Goal: Check status: Check status

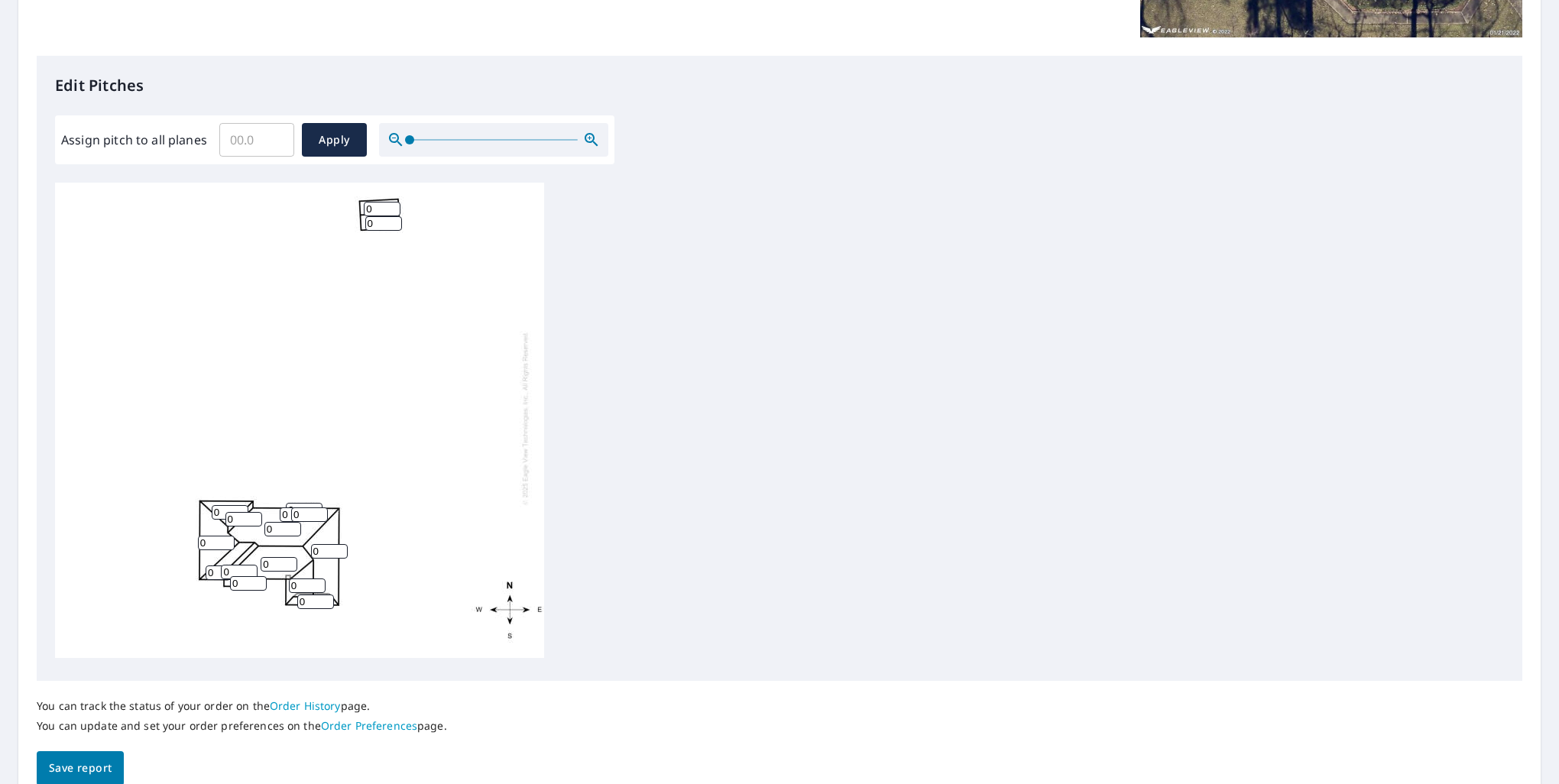
scroll to position [382, 0]
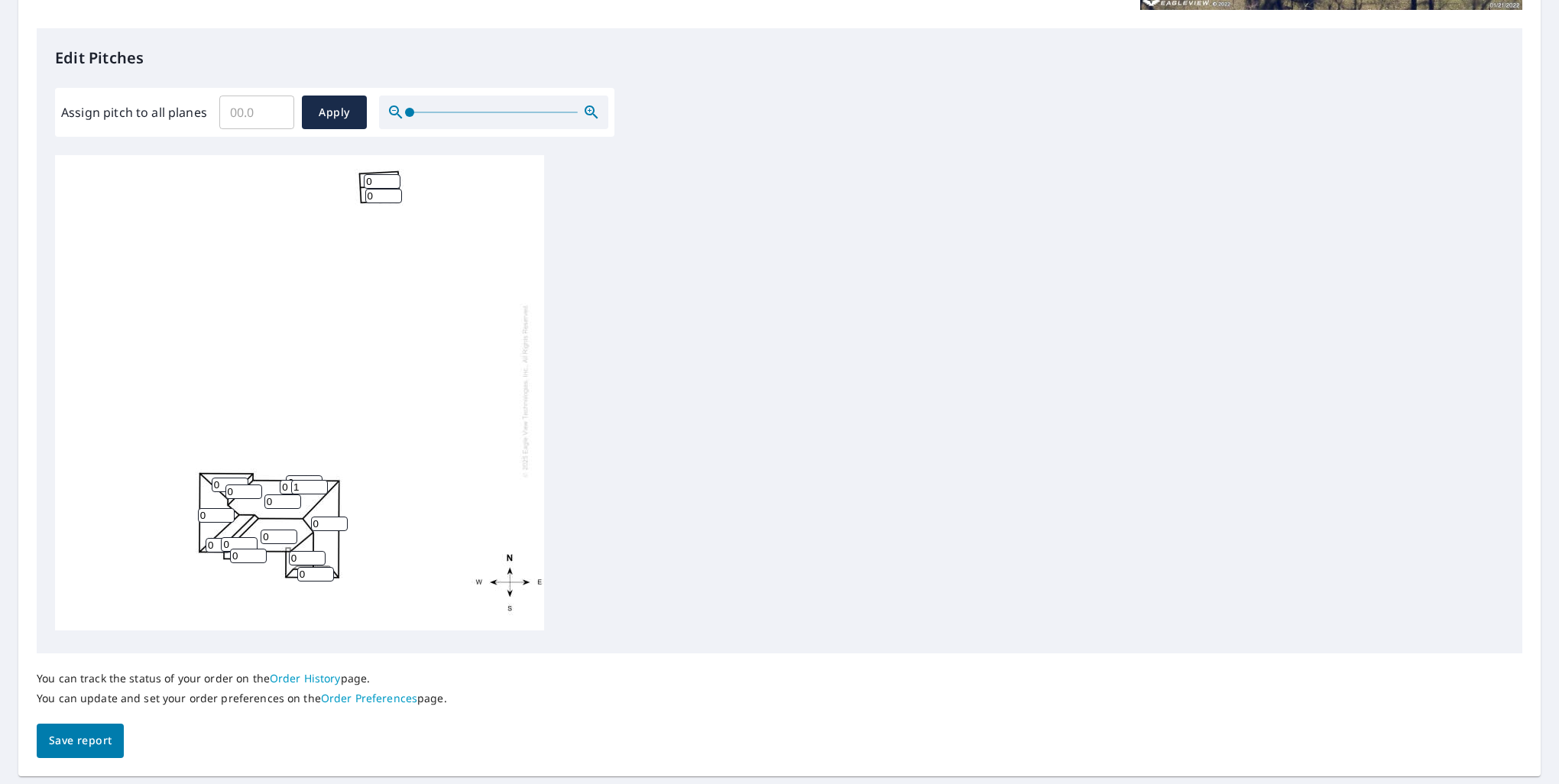
click at [315, 479] on input "1" at bounding box center [309, 486] width 36 height 14
type input "0"
click at [318, 480] on input "0" at bounding box center [309, 486] width 36 height 14
click at [725, 419] on div "0 0 0 0 0 0 0 0 0 0 0 0 0 0 0 0" at bounding box center [779, 395] width 1448 height 479
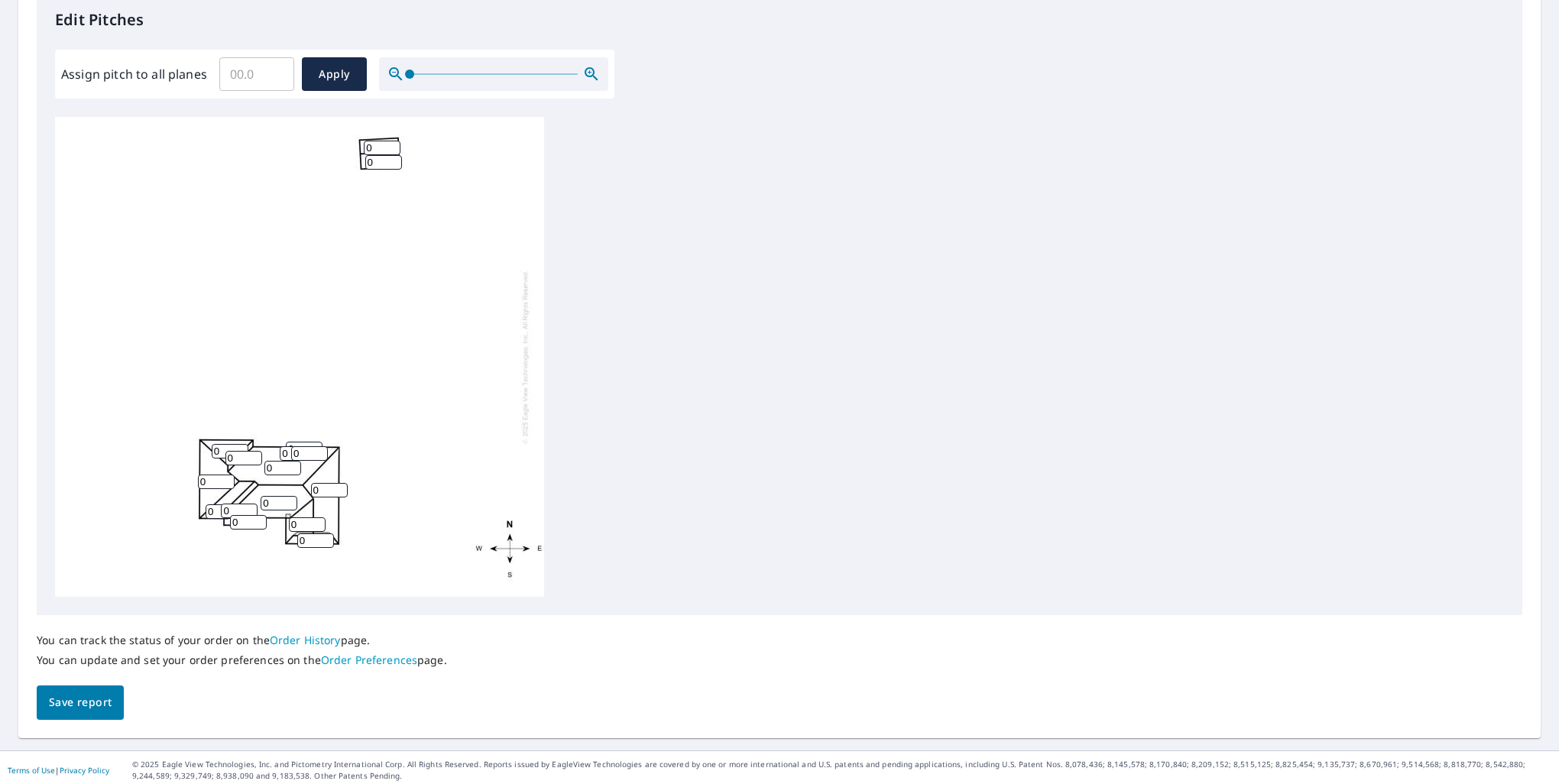
scroll to position [424, 0]
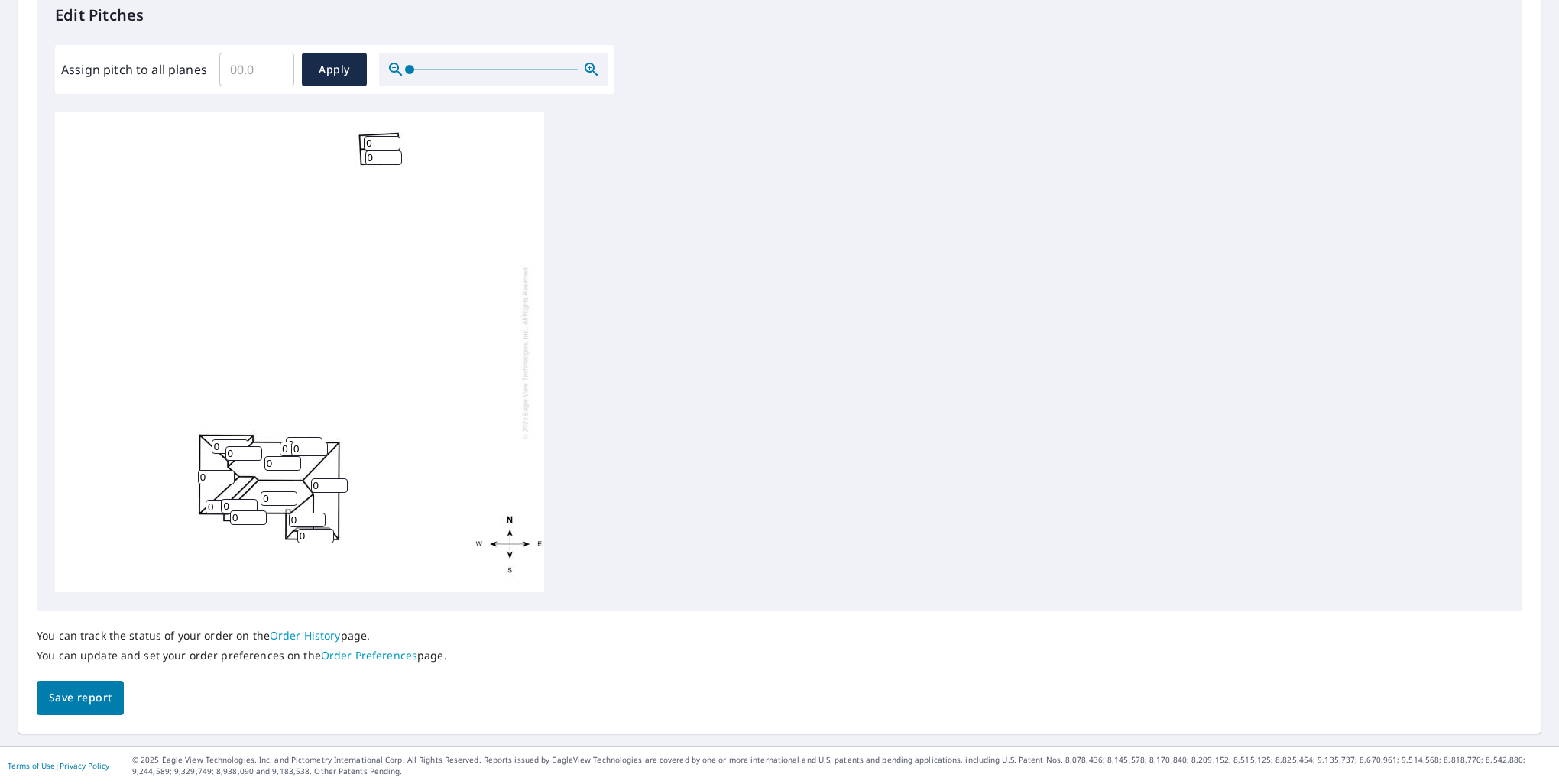
click at [302, 638] on link "Order History" at bounding box center [306, 635] width 71 height 14
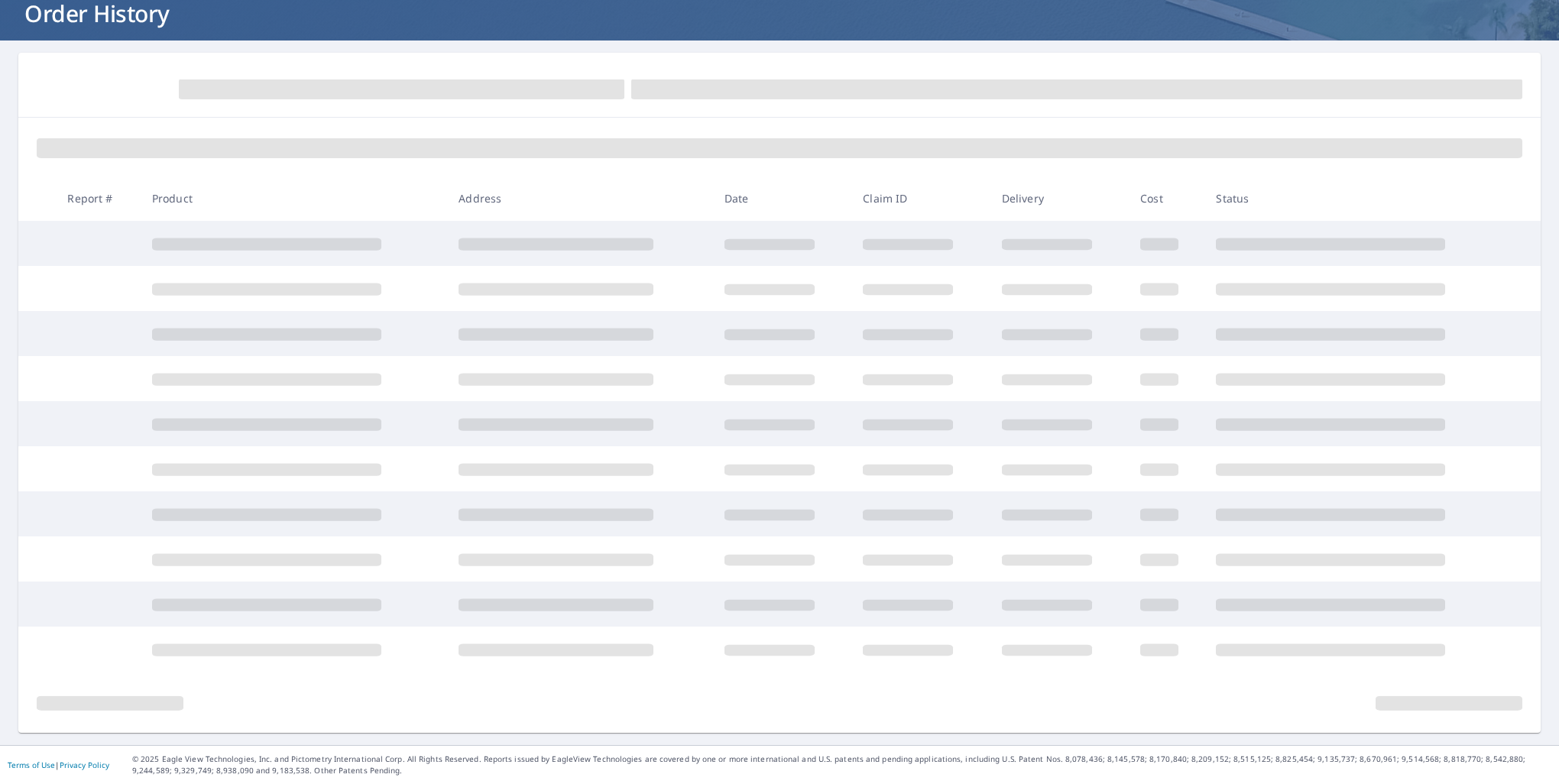
scroll to position [100, 0]
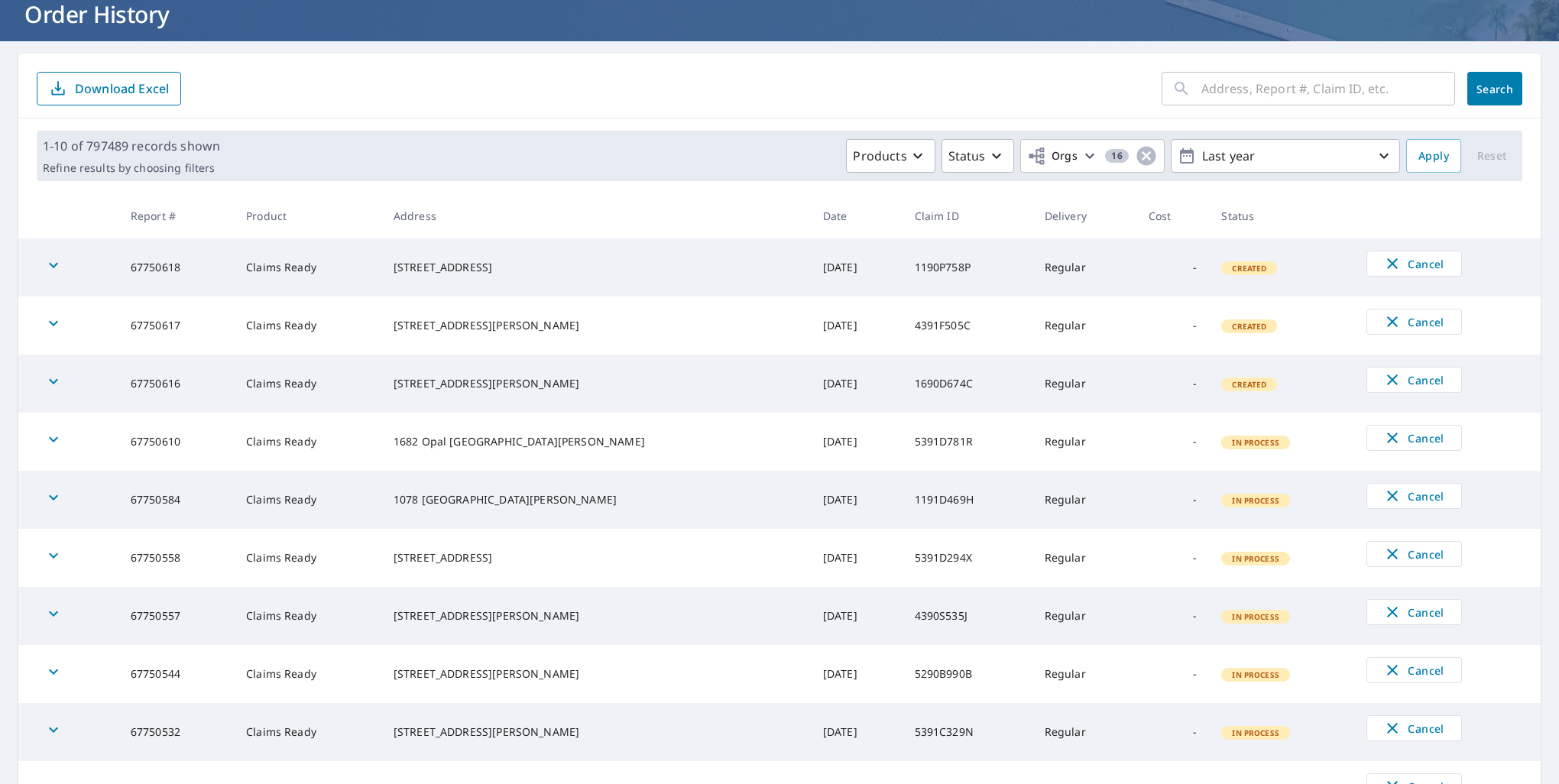
scroll to position [246, 0]
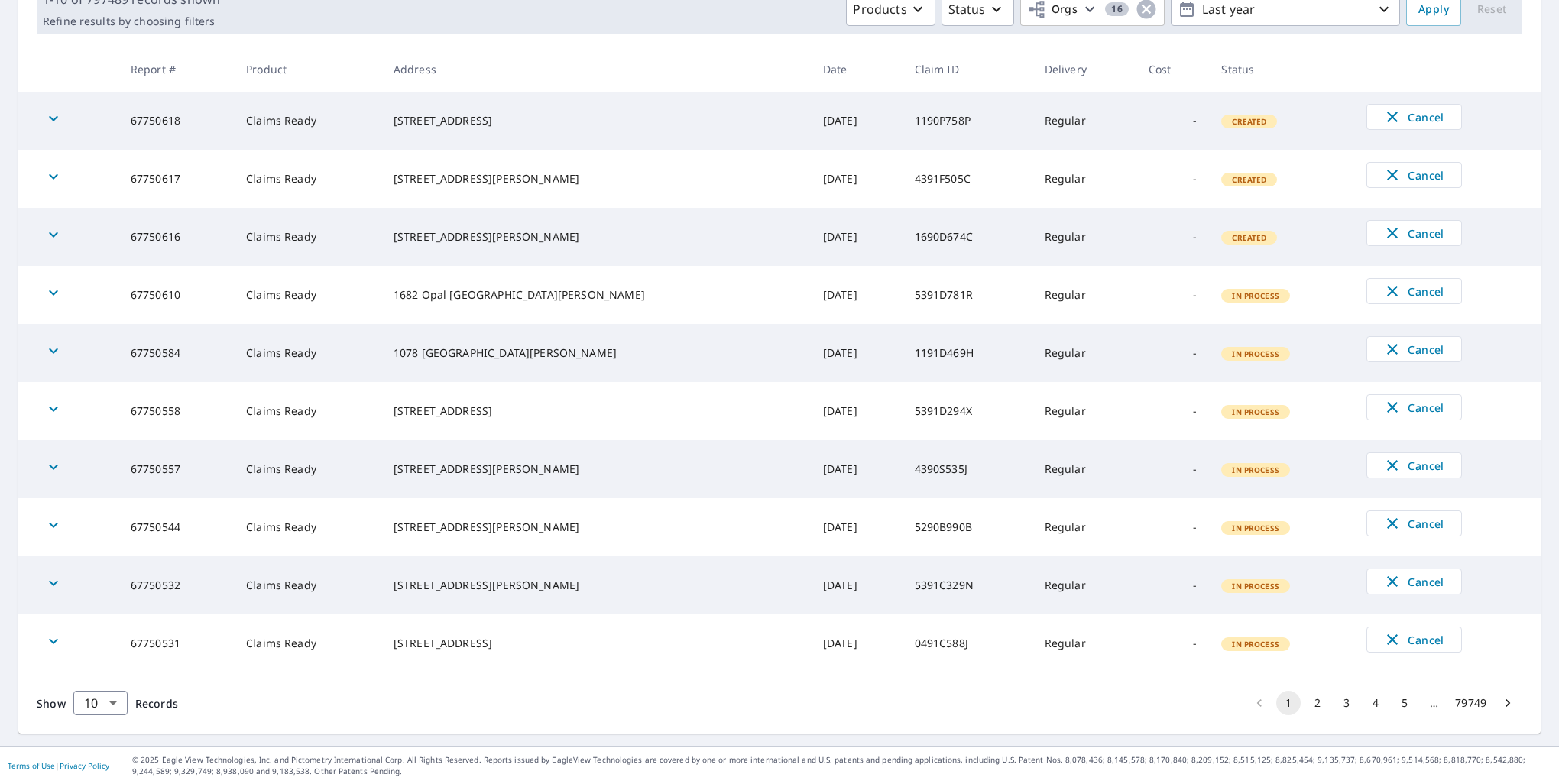
click at [585, 127] on div "[STREET_ADDRESS]" at bounding box center [596, 121] width 405 height 15
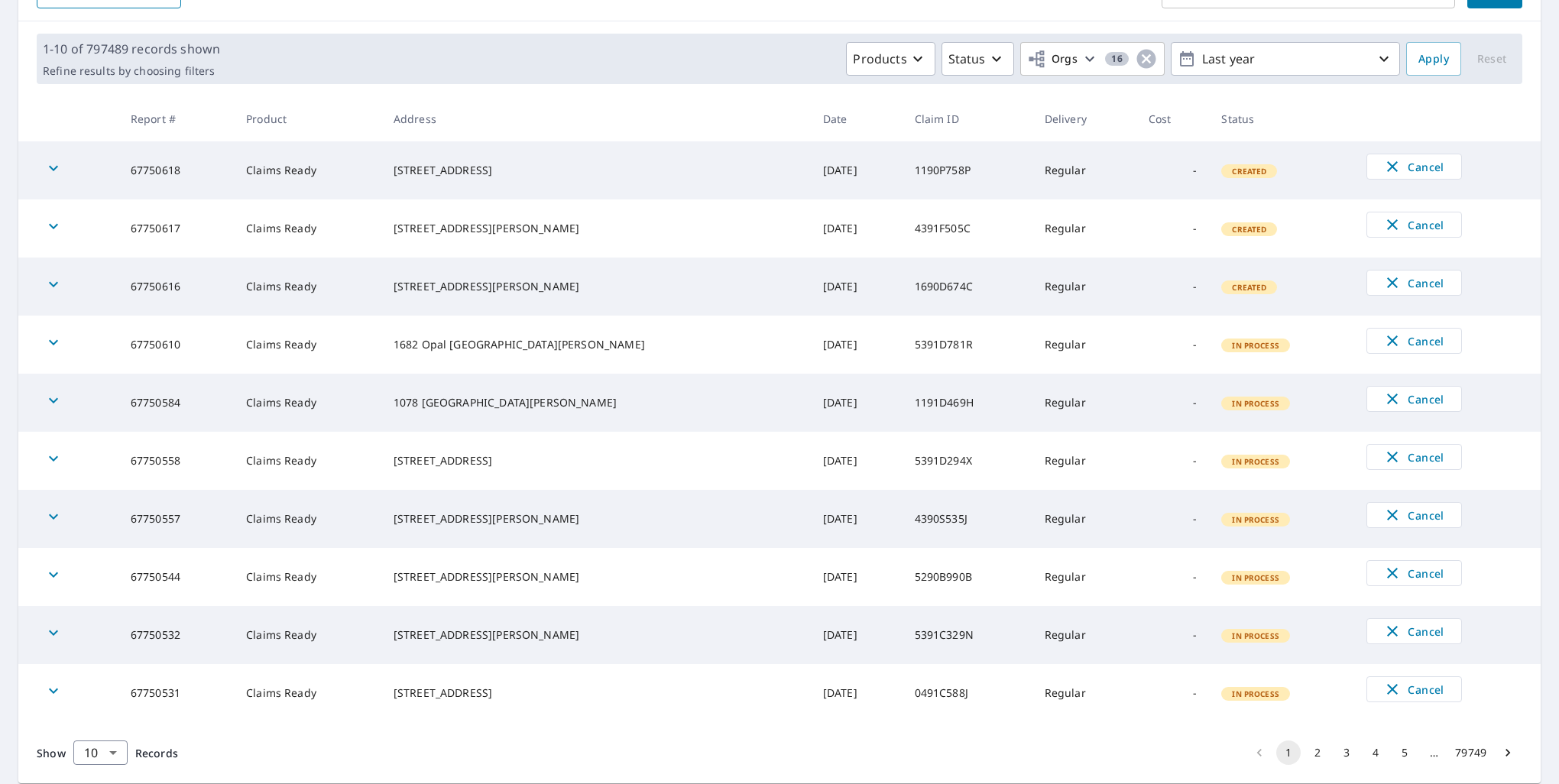
scroll to position [170, 0]
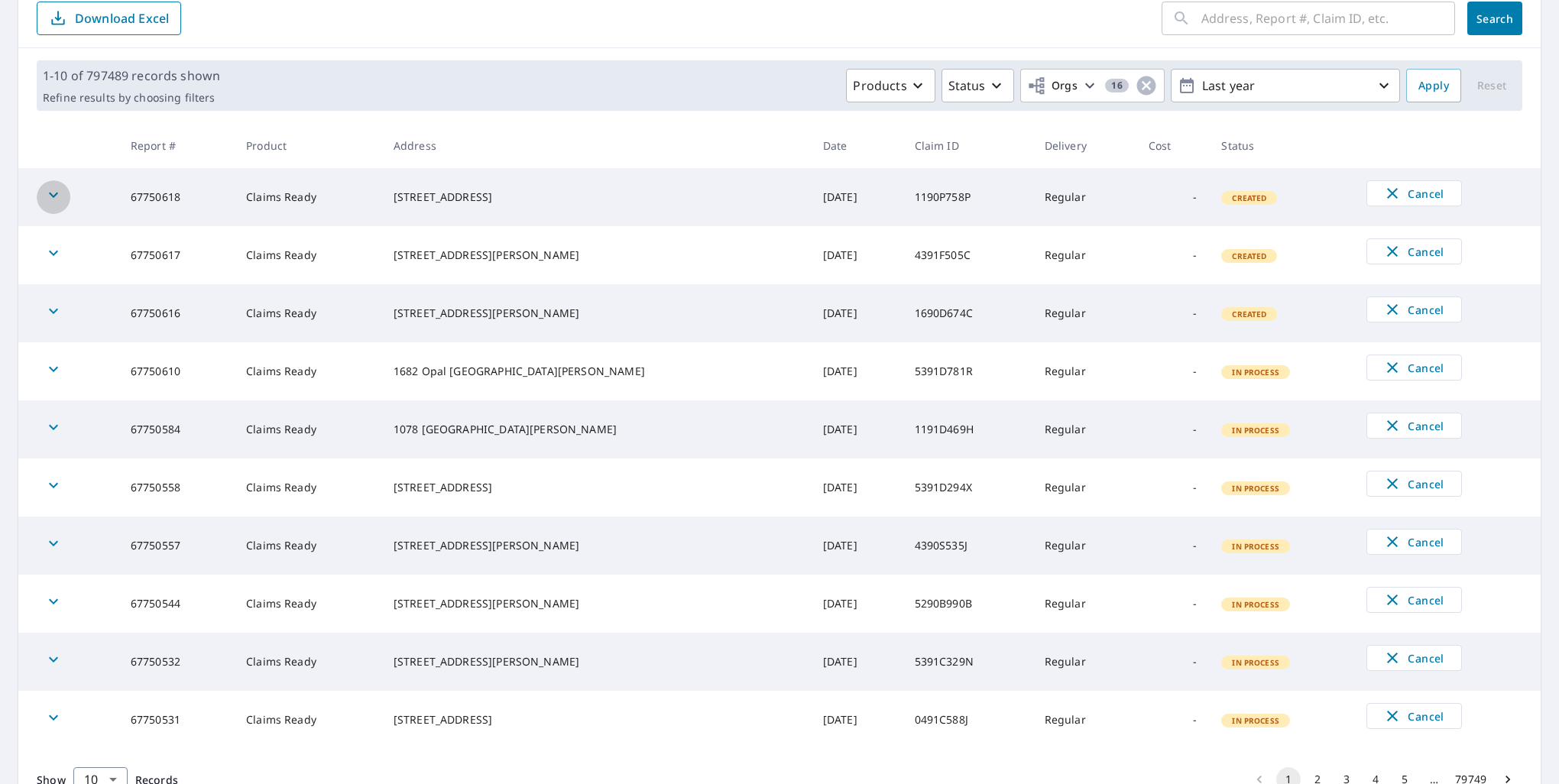
click at [46, 195] on icon "button" at bounding box center [54, 195] width 19 height 19
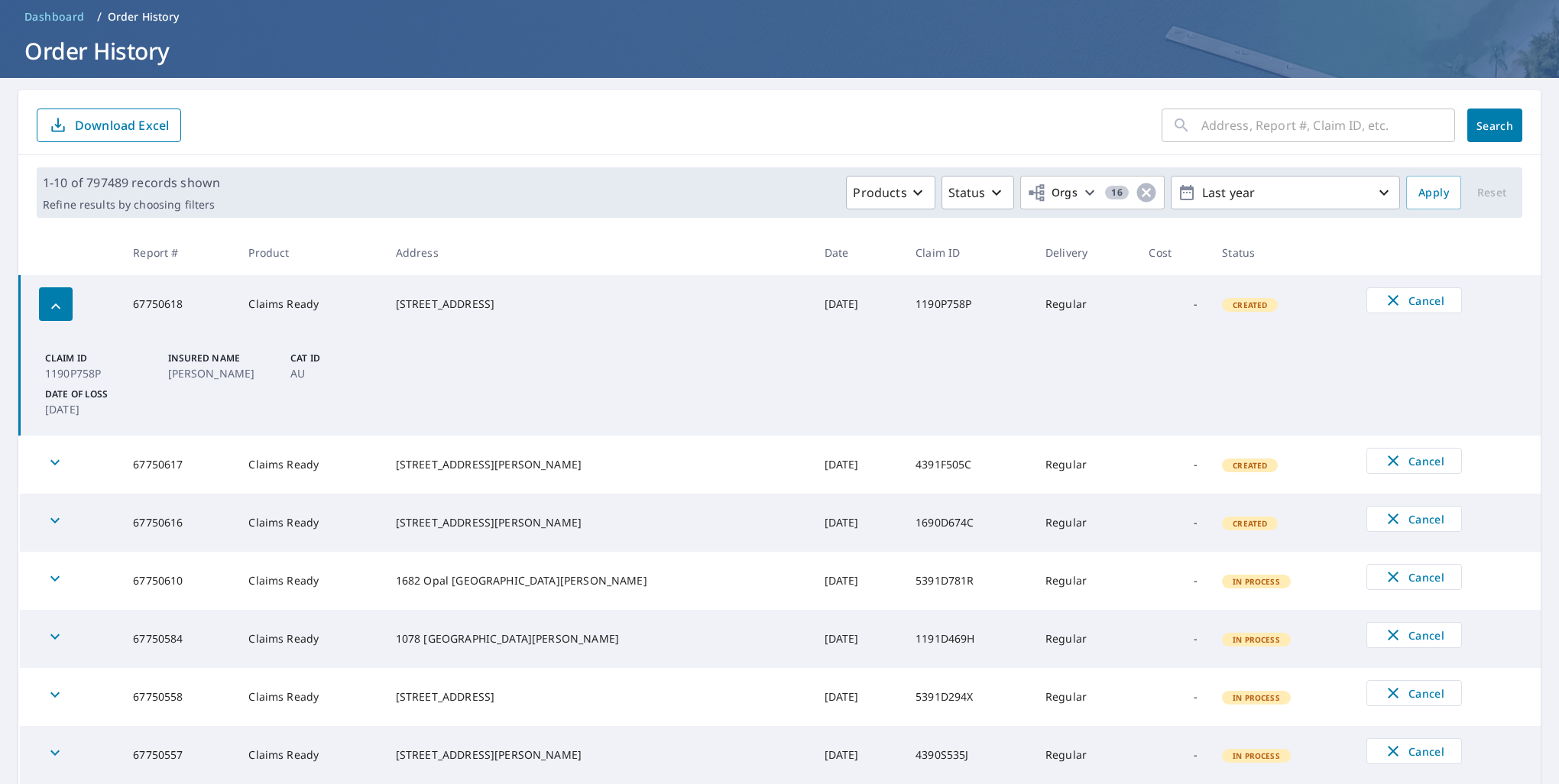
scroll to position [0, 0]
